Goal: Find contact information: Find contact information

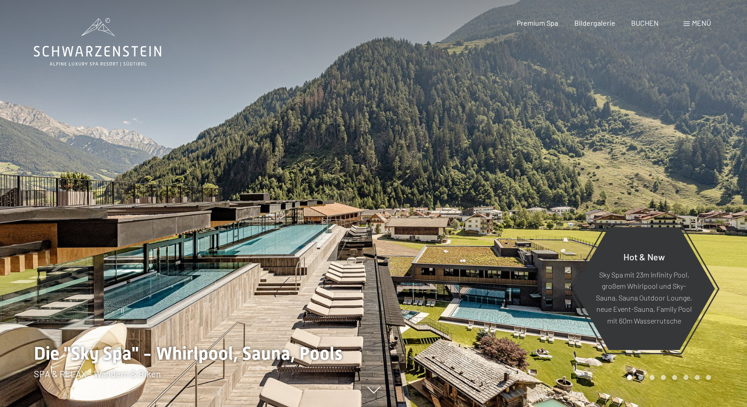
click at [687, 23] on span at bounding box center [686, 24] width 6 height 5
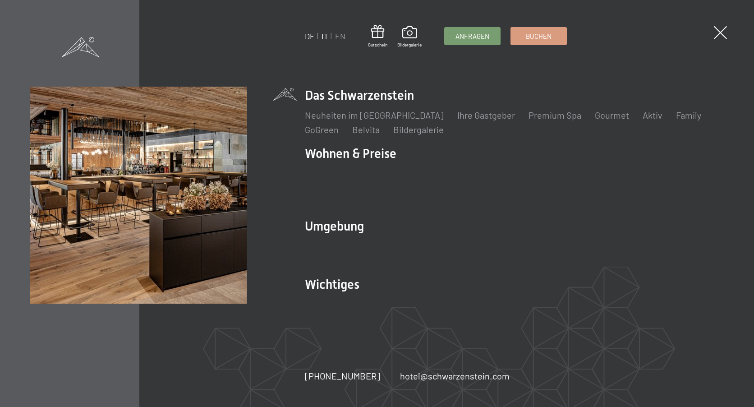
click at [326, 37] on link "IT" at bounding box center [324, 36] width 7 height 10
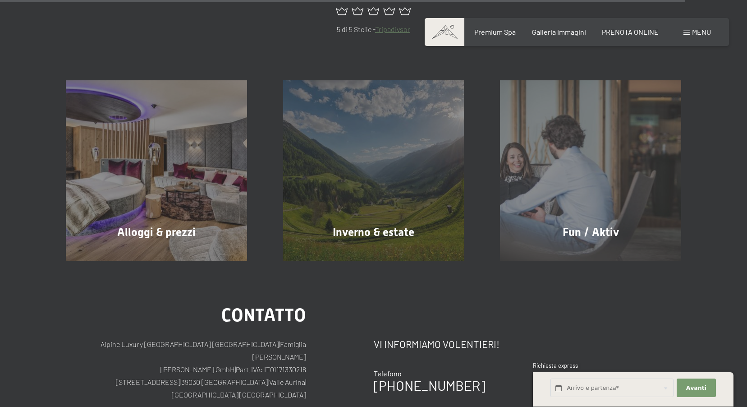
scroll to position [4101, 0]
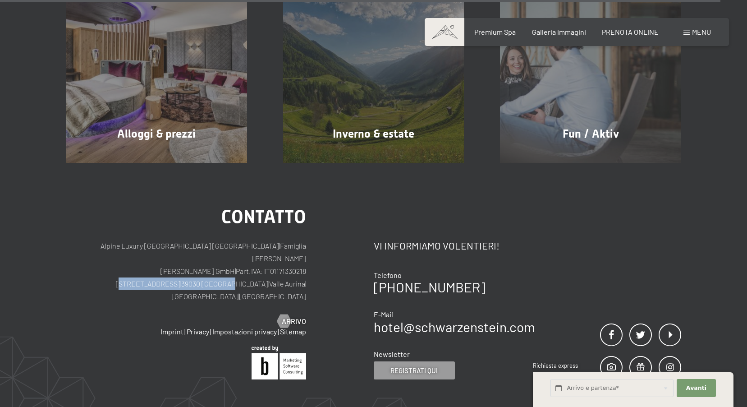
drag, startPoint x: 119, startPoint y: 241, endPoint x: 213, endPoint y: 247, distance: 93.9
click at [213, 247] on p "Alpine Luxury SPA Resort SCHWARZENSTEIN | Famiglia Zimmerhofer Otmar Zimmerhofe…" at bounding box center [186, 270] width 240 height 63
copy p "Via del paese 11 | 39030 Lutago"
